Goal: Task Accomplishment & Management: Complete application form

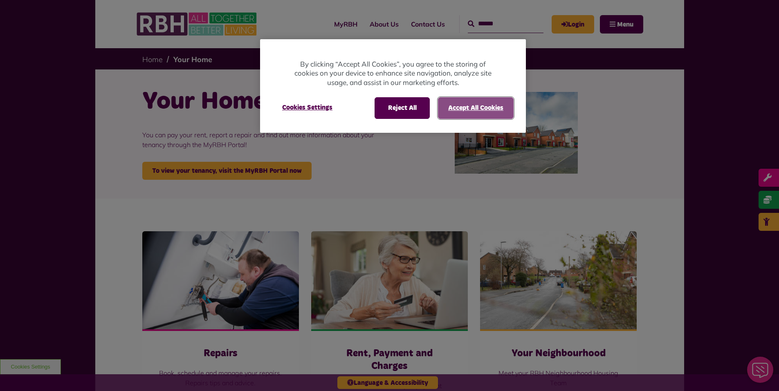
click at [458, 105] on button "Accept All Cookies" at bounding box center [476, 107] width 76 height 21
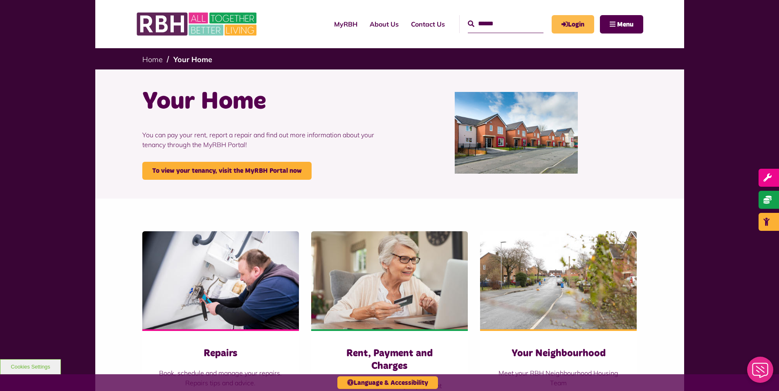
click at [574, 22] on link "Login" at bounding box center [573, 24] width 43 height 18
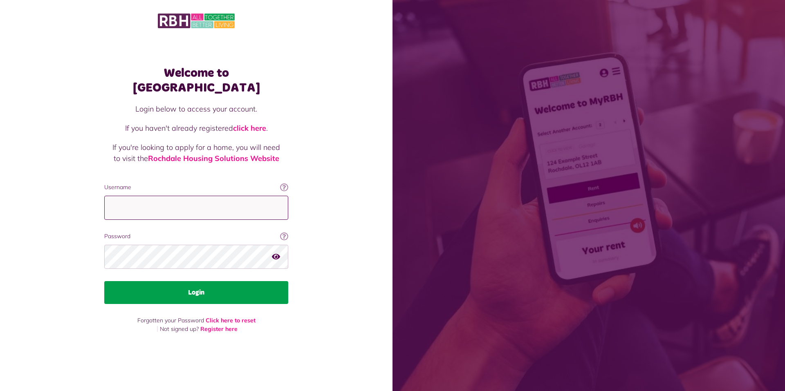
type input "**********"
click at [192, 287] on button "Login" at bounding box center [196, 292] width 184 height 23
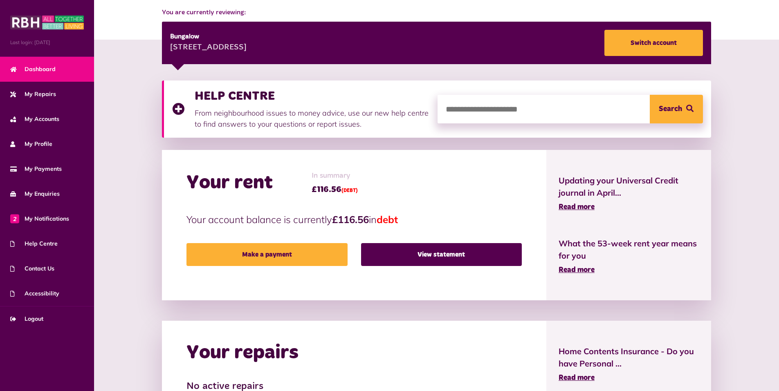
scroll to position [123, 0]
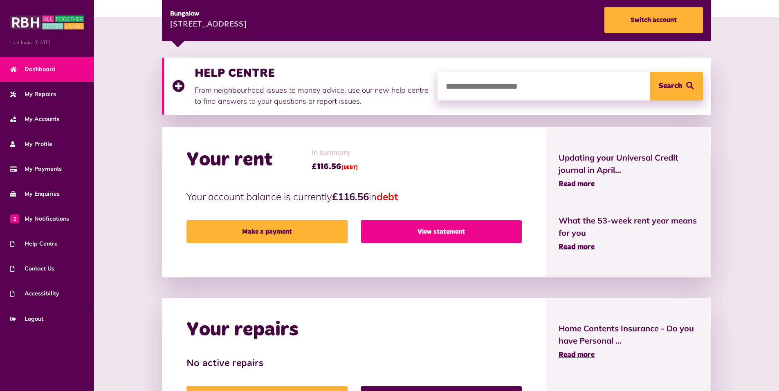
click at [443, 235] on link "View statement" at bounding box center [441, 231] width 161 height 23
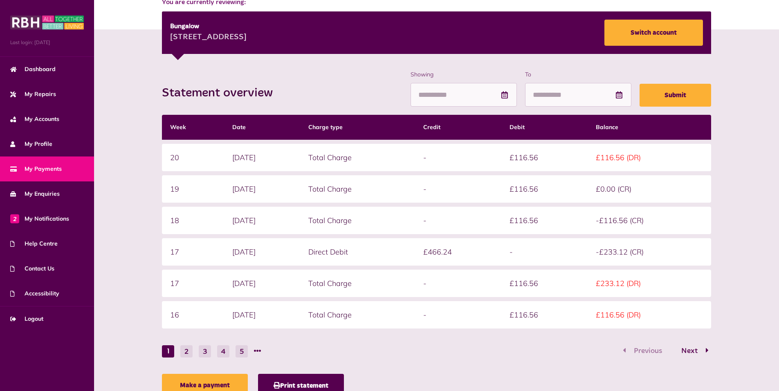
scroll to position [143, 0]
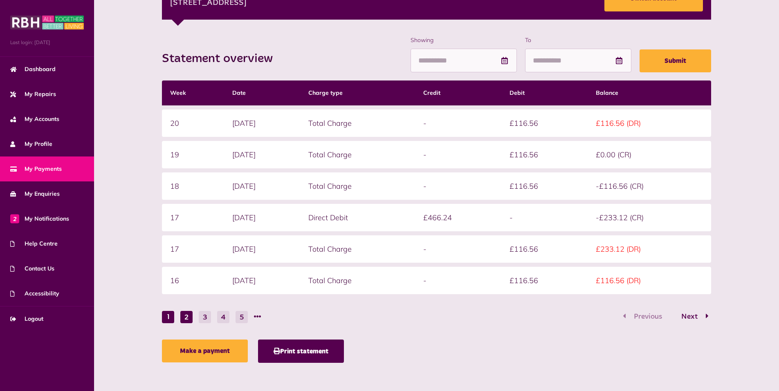
click at [186, 319] on button "2" at bounding box center [186, 317] width 12 height 12
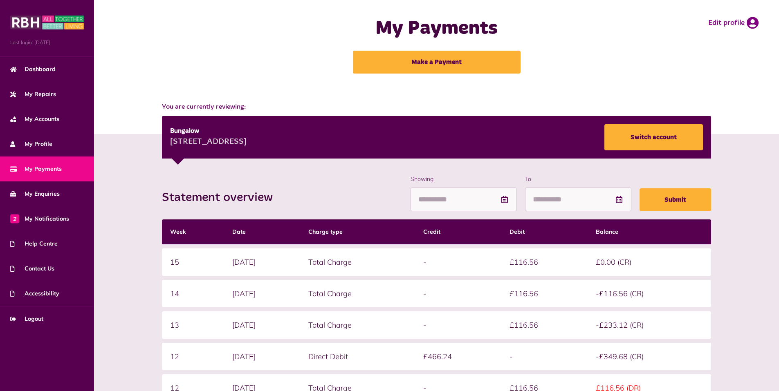
scroll to position [0, 0]
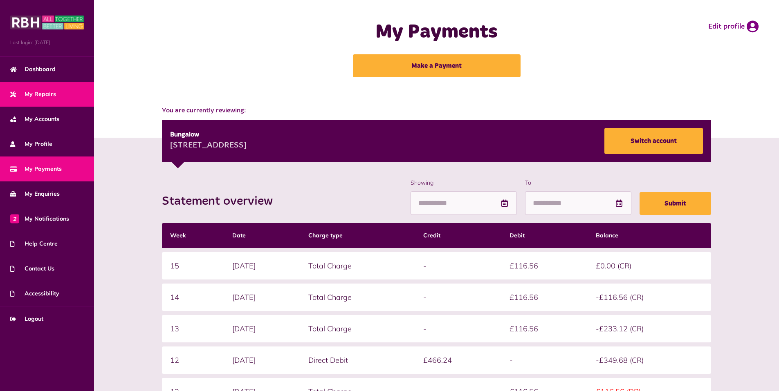
click at [46, 94] on span "My Repairs" at bounding box center [33, 94] width 46 height 9
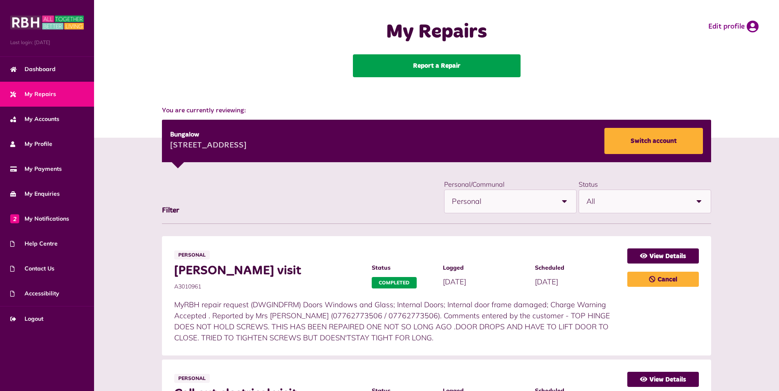
click at [445, 63] on link "Report a Repair" at bounding box center [437, 65] width 168 height 23
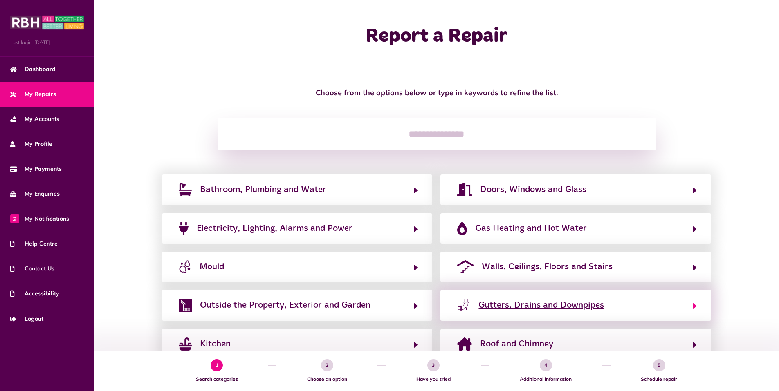
click at [547, 304] on span "Gutters, Drains and Downpipes" at bounding box center [542, 305] width 126 height 13
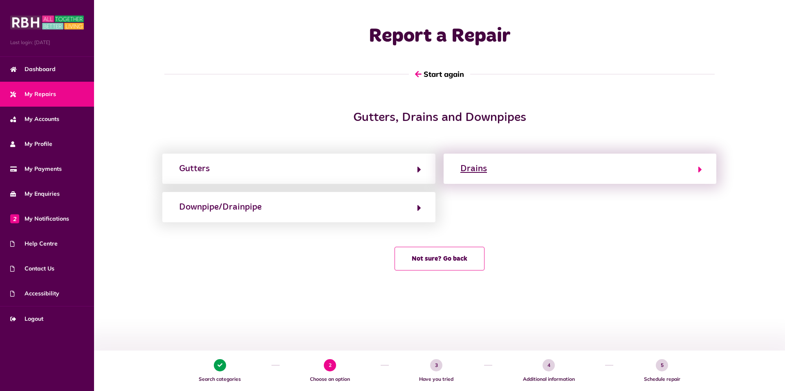
click at [679, 168] on button "Drains" at bounding box center [580, 169] width 244 height 14
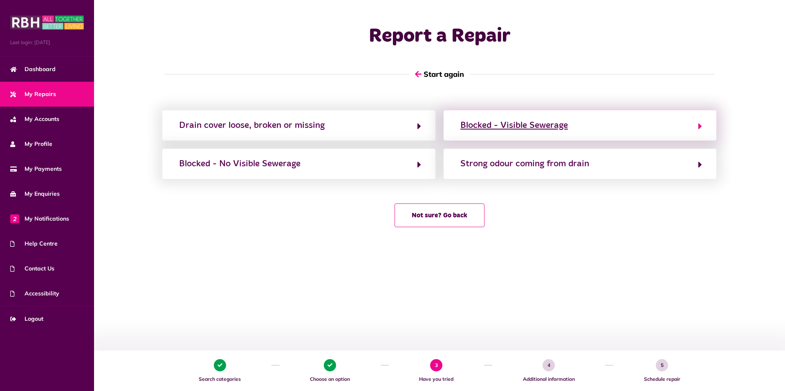
click at [558, 126] on div "Blocked - Visible Sewerage" at bounding box center [515, 125] width 108 height 13
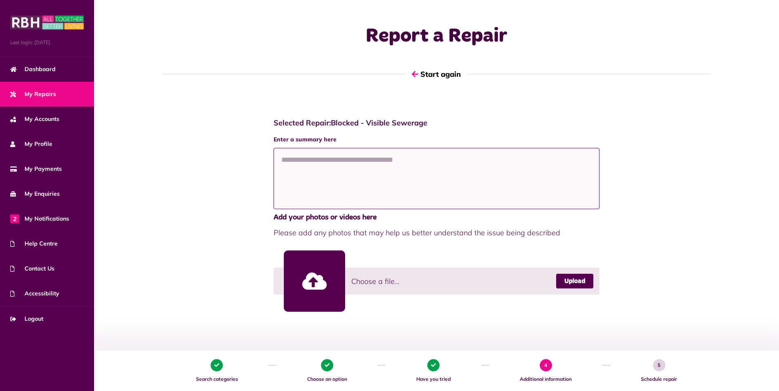
click at [310, 164] on textarea at bounding box center [437, 178] width 326 height 61
click at [361, 159] on textarea "**********" at bounding box center [437, 178] width 326 height 61
click at [398, 162] on textarea "**********" at bounding box center [437, 178] width 326 height 61
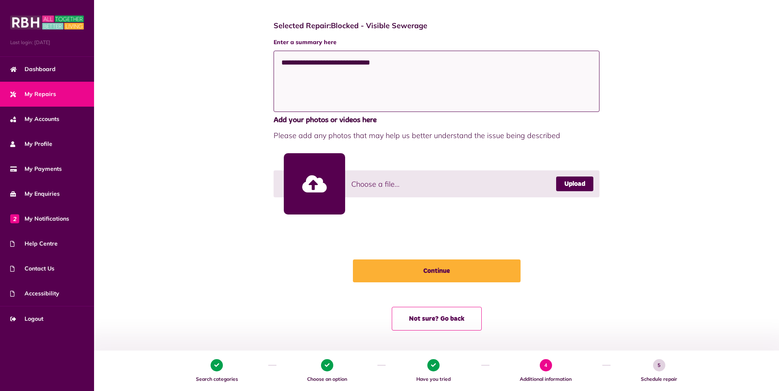
scroll to position [98, 0]
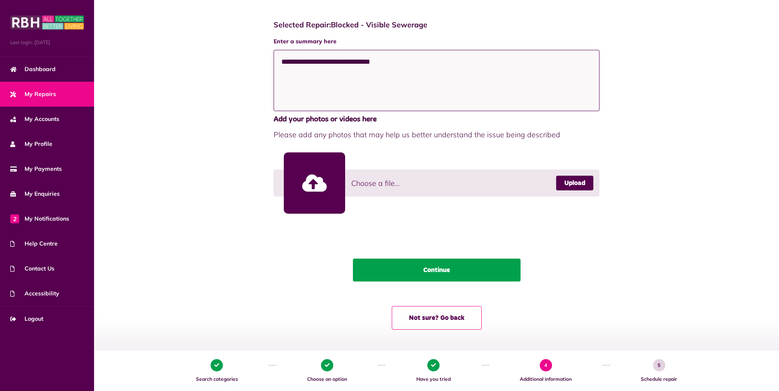
type textarea "**********"
click at [426, 270] on button "Continue" at bounding box center [437, 270] width 168 height 23
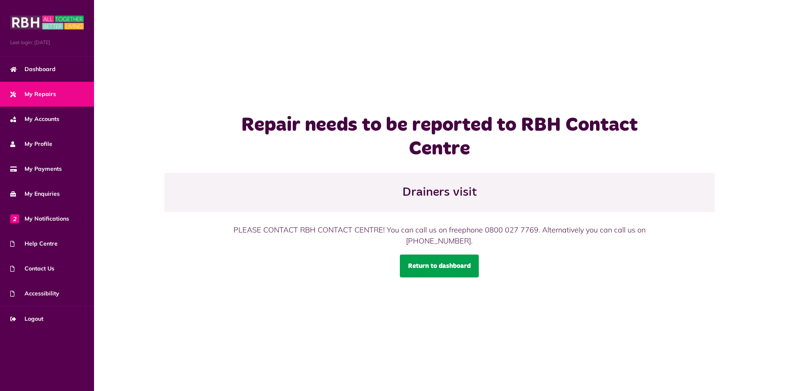
click at [421, 263] on link "Return to dashboard" at bounding box center [439, 266] width 79 height 23
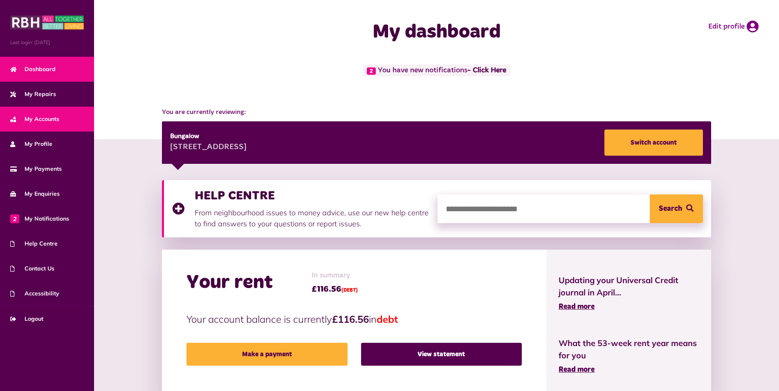
click at [41, 119] on span "My Accounts" at bounding box center [34, 119] width 49 height 9
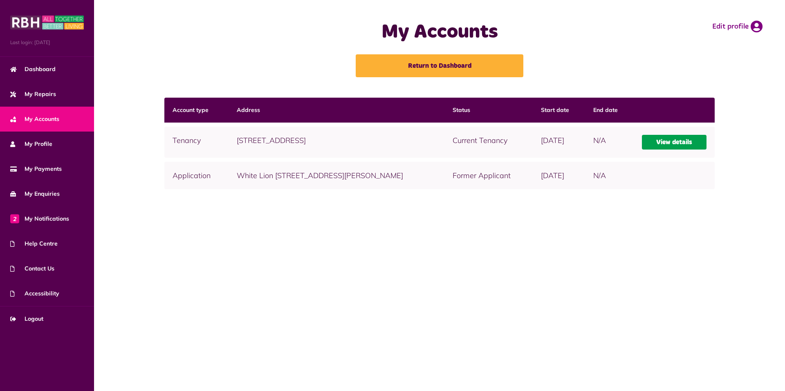
click at [669, 142] on link "View details" at bounding box center [674, 142] width 65 height 15
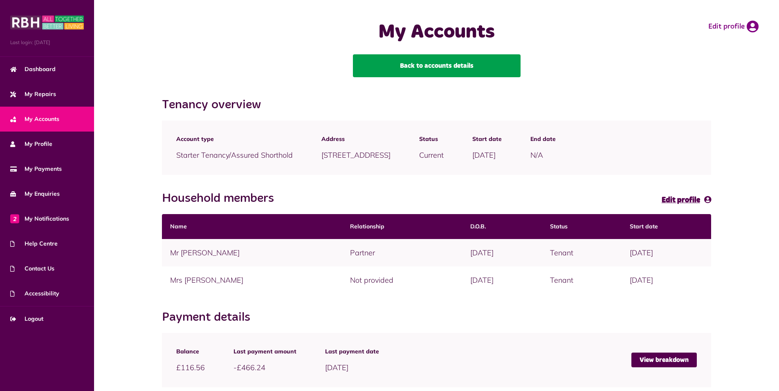
click at [430, 67] on link "Back to accounts details" at bounding box center [437, 65] width 168 height 23
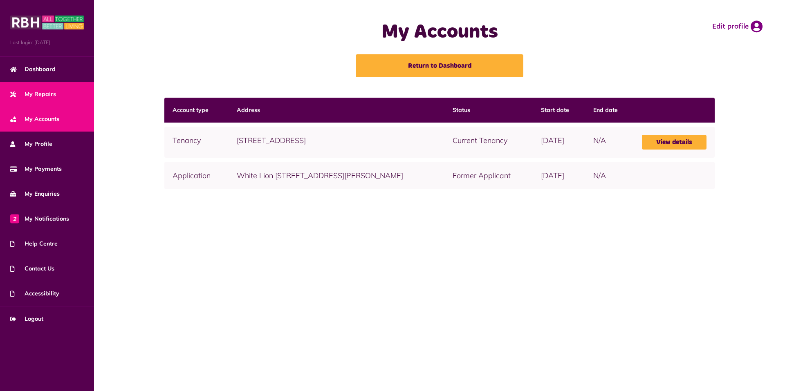
click at [32, 94] on span "My Repairs" at bounding box center [33, 94] width 46 height 9
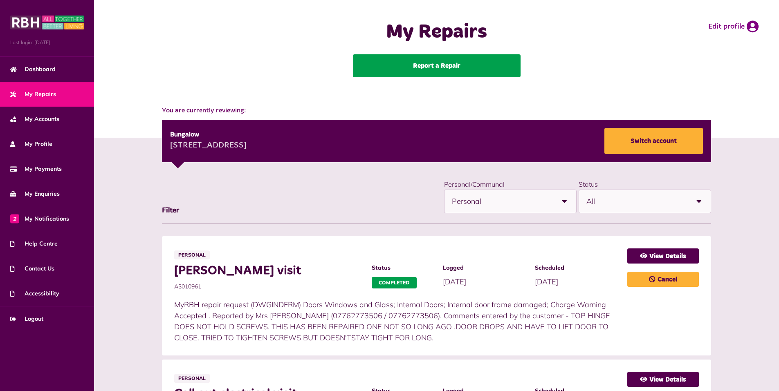
click at [436, 63] on link "Report a Repair" at bounding box center [437, 65] width 168 height 23
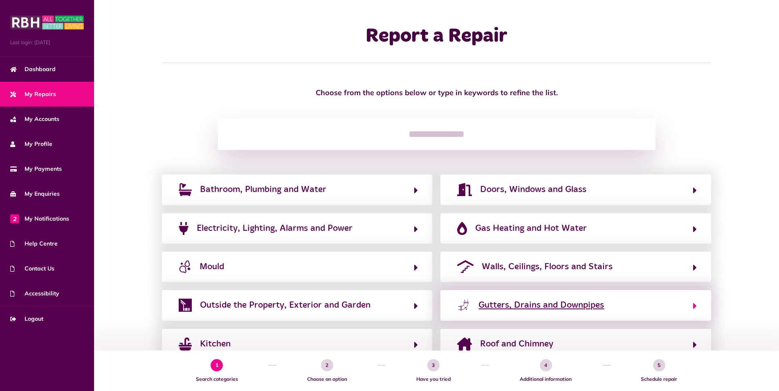
click at [495, 305] on span "Gutters, Drains and Downpipes" at bounding box center [542, 305] width 126 height 13
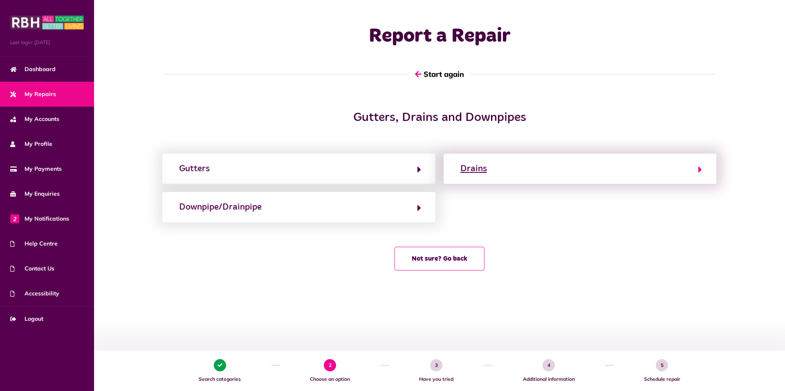
click at [692, 166] on button "Drains" at bounding box center [580, 169] width 244 height 14
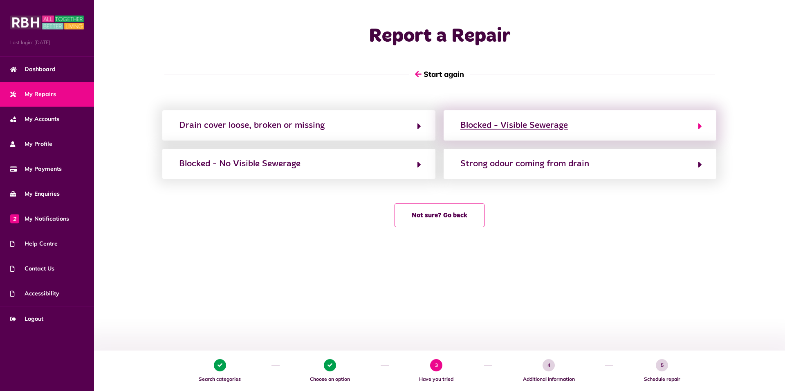
click at [699, 124] on icon "button" at bounding box center [701, 126] width 4 height 10
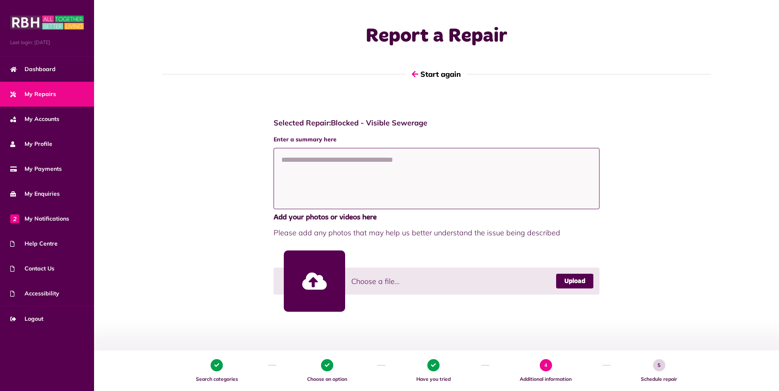
click at [308, 167] on textarea at bounding box center [437, 178] width 326 height 61
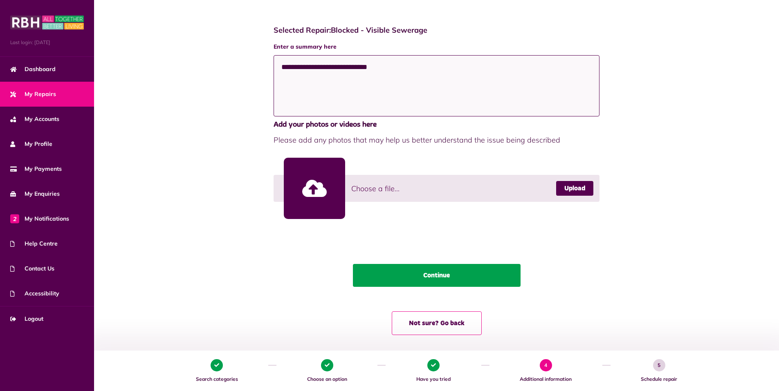
scroll to position [98, 0]
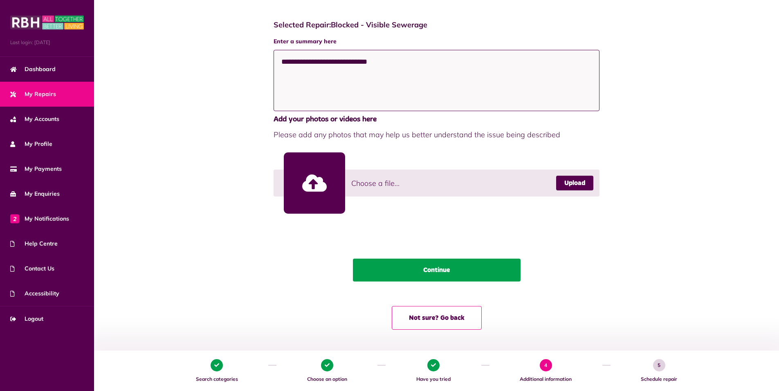
type textarea "**********"
click at [429, 270] on button "Continue" at bounding box center [437, 270] width 168 height 23
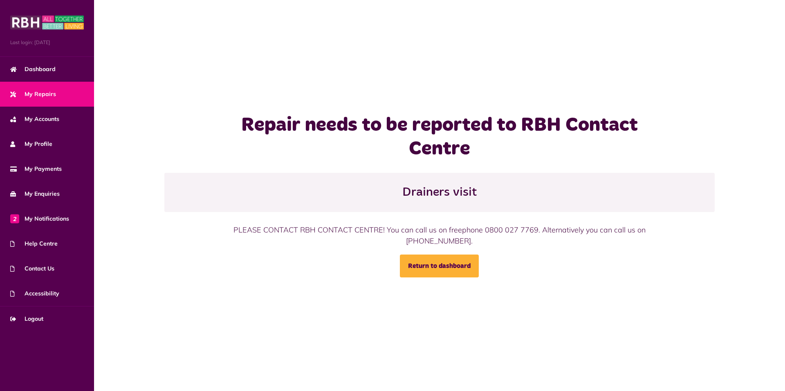
click at [64, 95] on link "My Repairs" at bounding box center [47, 94] width 94 height 25
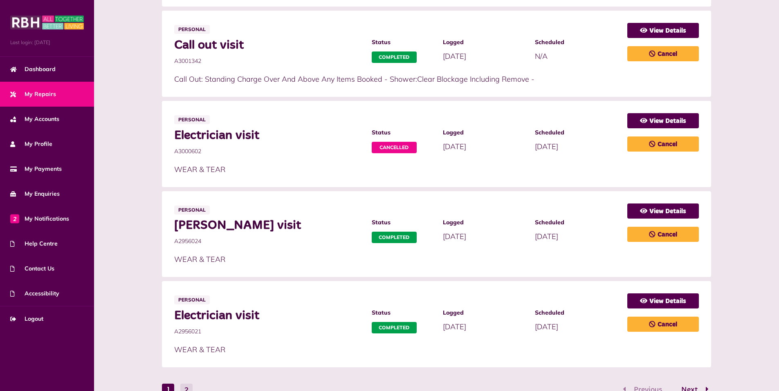
scroll to position [485, 0]
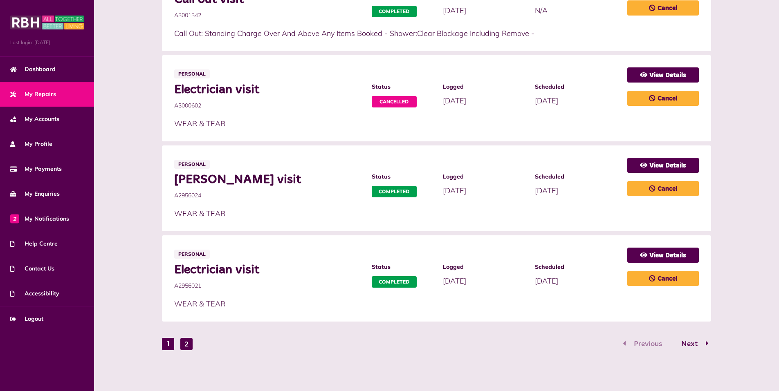
click at [188, 344] on button "2" at bounding box center [186, 344] width 12 height 12
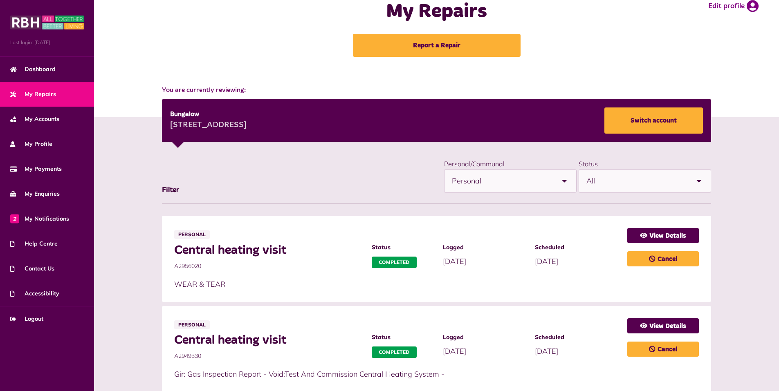
scroll to position [0, 0]
